Goal: Task Accomplishment & Management: Manage account settings

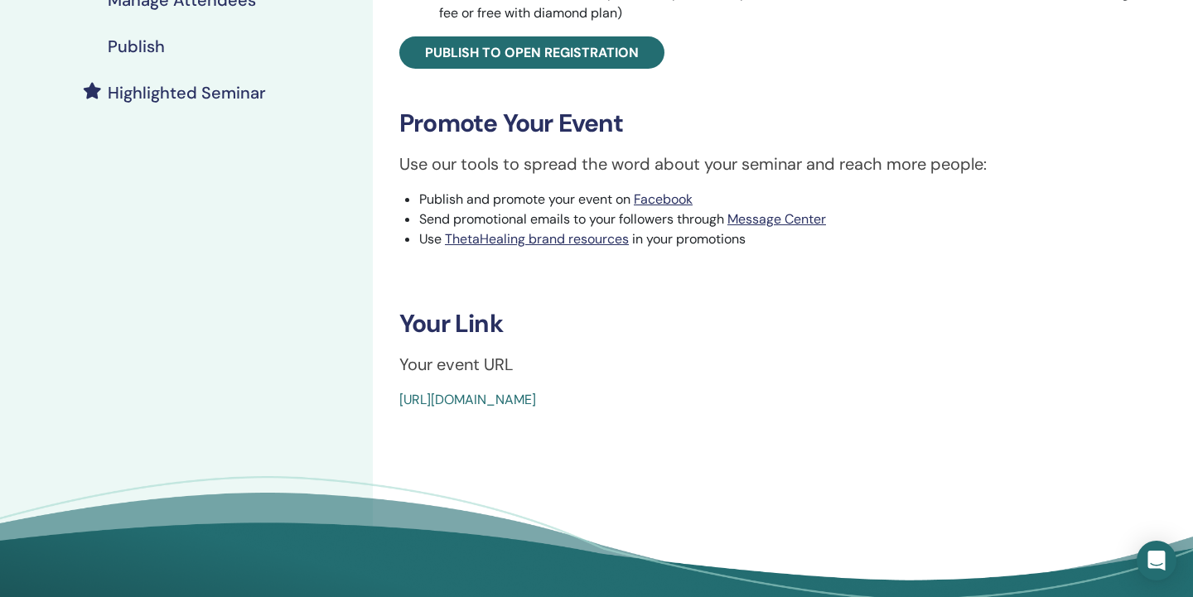
scroll to position [480, 0]
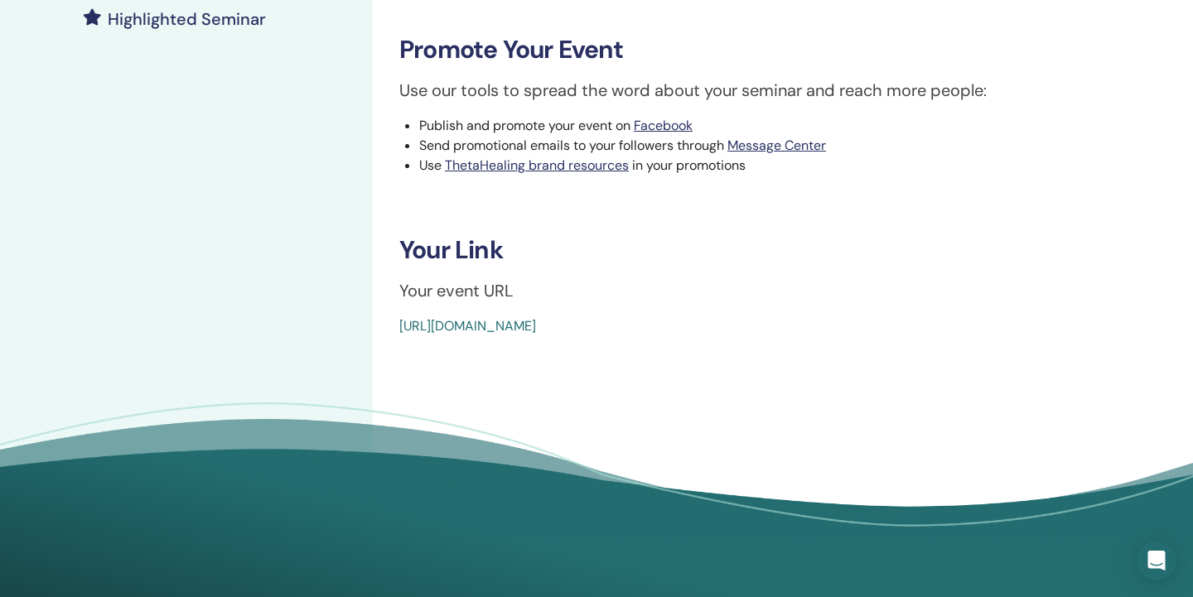
click at [536, 325] on link "https://www.thetahealing.com/seminar-376564-details.html" at bounding box center [467, 325] width 137 height 17
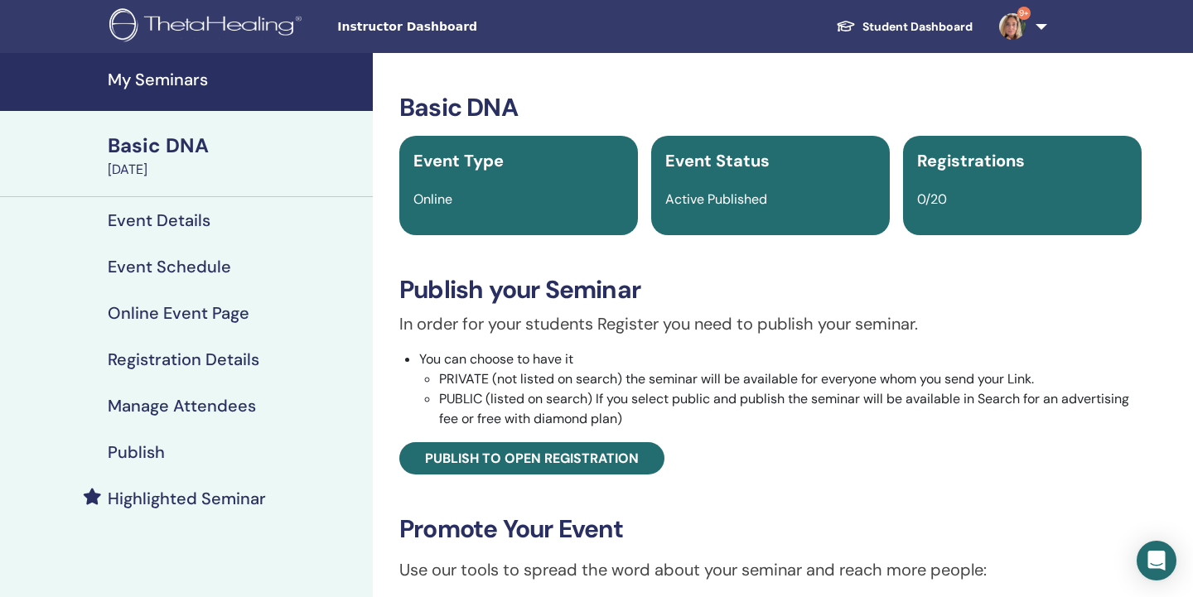
scroll to position [0, 0]
click at [184, 146] on div "Basic DNA" at bounding box center [235, 146] width 255 height 28
click at [186, 80] on h4 "My Seminars" at bounding box center [235, 80] width 255 height 20
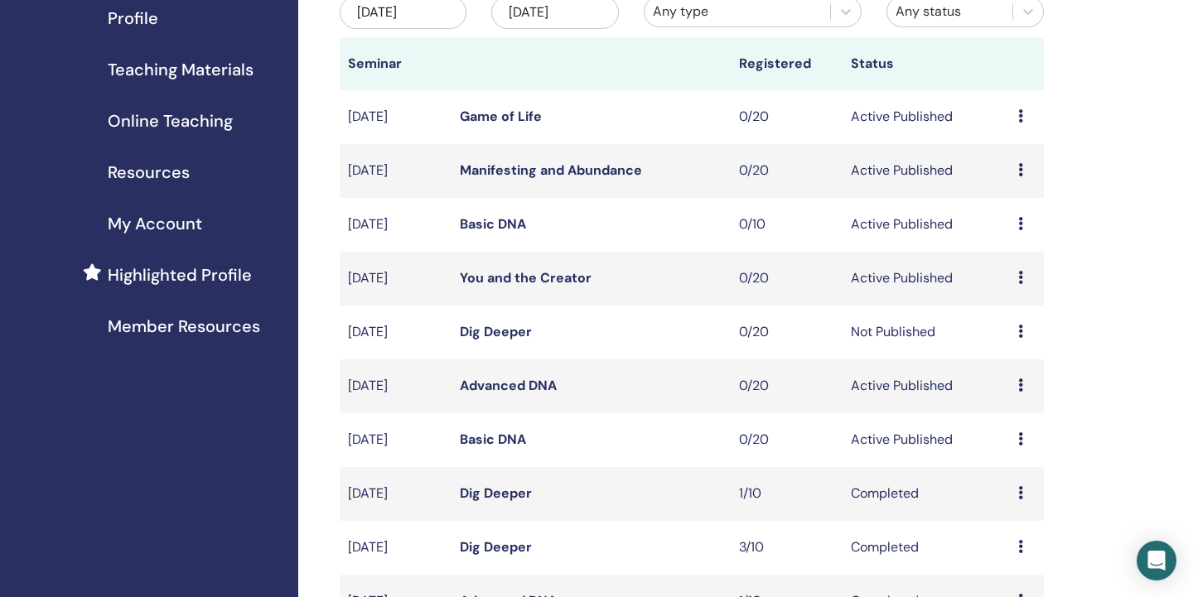
scroll to position [218, 0]
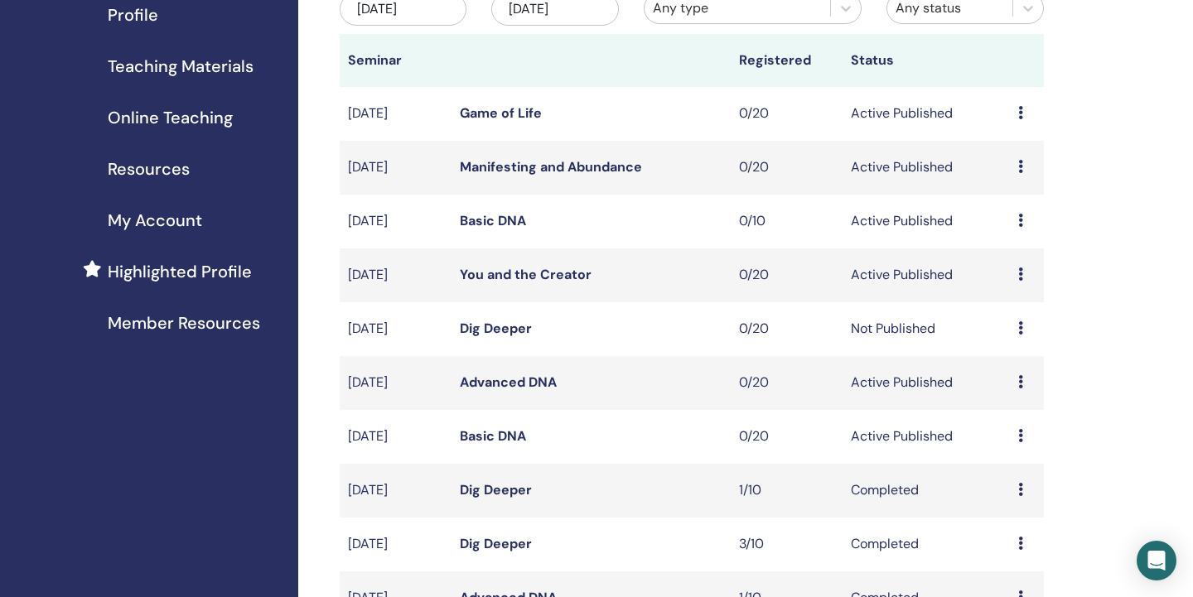
click at [507, 215] on link "Basic DNA" at bounding box center [493, 220] width 66 height 17
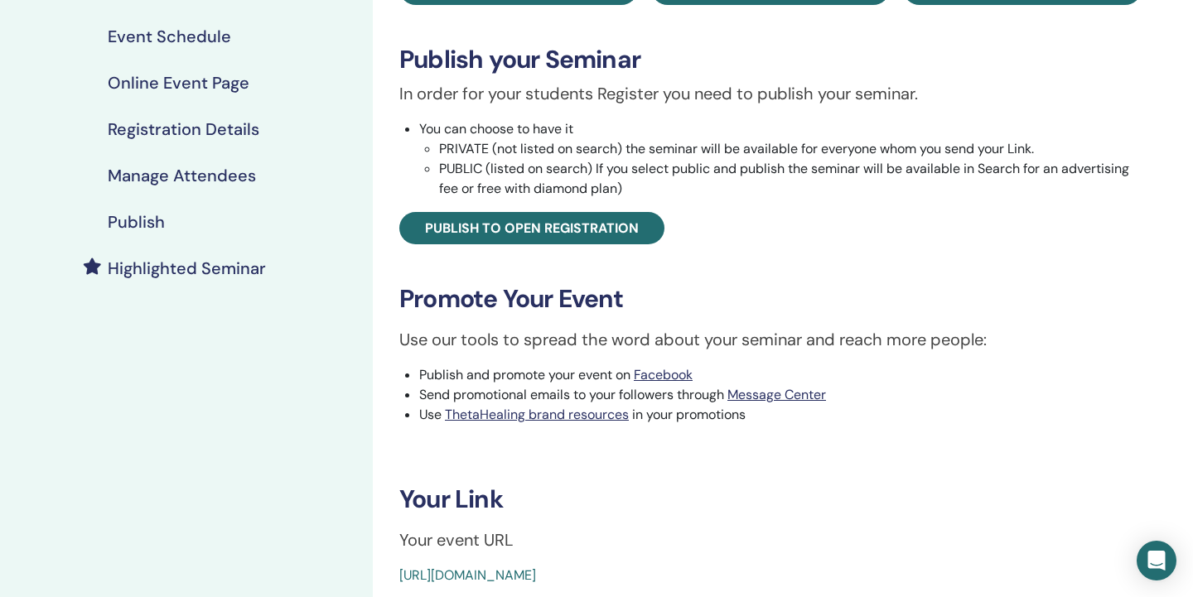
scroll to position [46, 0]
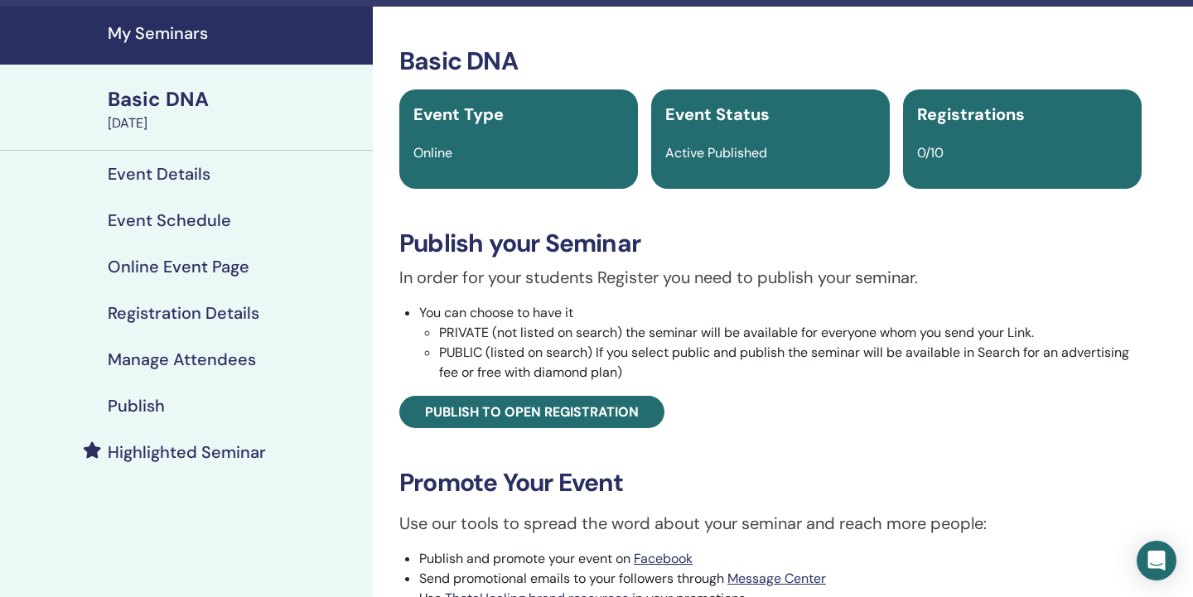
click at [210, 365] on h4 "Manage Attendees" at bounding box center [182, 360] width 148 height 20
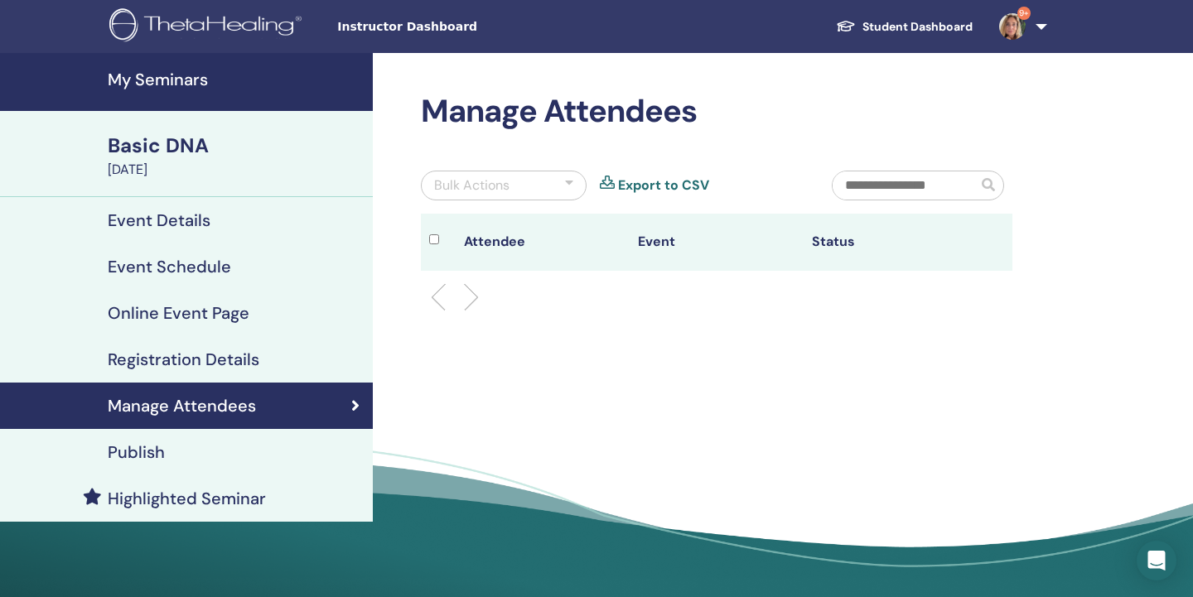
click at [194, 78] on h4 "My Seminars" at bounding box center [235, 80] width 255 height 20
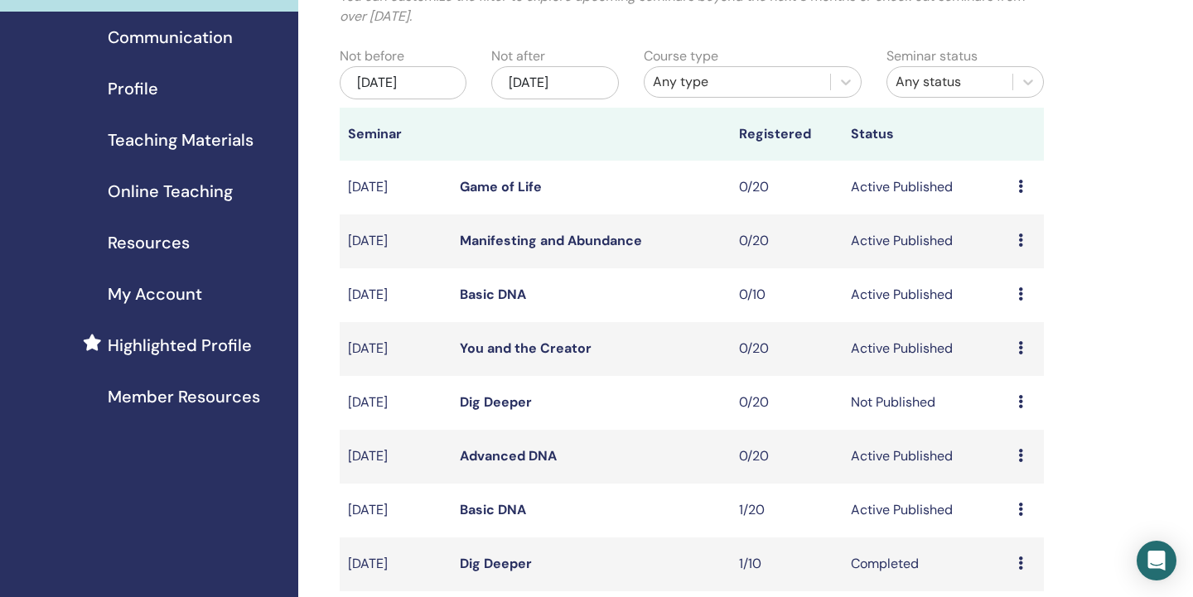
scroll to position [150, 0]
